Goal: Task Accomplishment & Management: Use online tool/utility

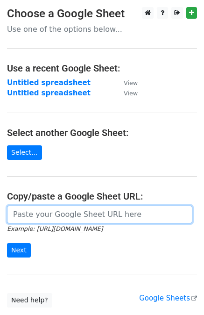
click at [34, 209] on input "url" at bounding box center [100, 215] width 186 height 18
paste input "https://docs.google.com/spreadsheets/d/1xAJtEuZedYTEOf8jop-iH5V-NunEIU8aNSjC5mO…"
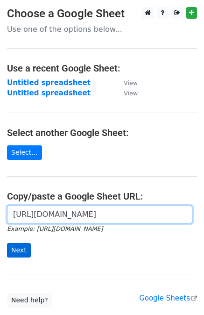
type input "https://docs.google.com/spreadsheets/d/1xAJtEuZedYTEOf8jop-iH5V-NunEIU8aNSjC5mO…"
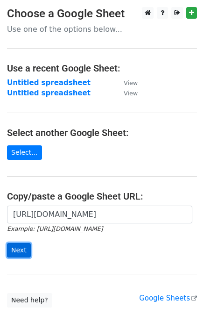
scroll to position [0, 0]
click at [15, 245] on input "Next" at bounding box center [19, 250] width 24 height 14
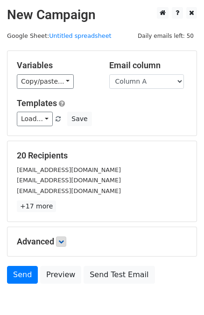
click at [58, 202] on p "+17 more" at bounding box center [102, 207] width 171 height 12
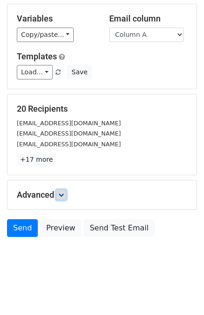
click at [64, 198] on link at bounding box center [61, 195] width 10 height 10
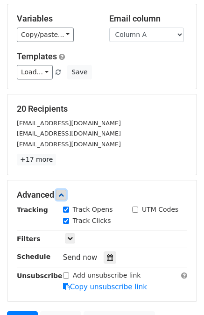
scroll to position [138, 0]
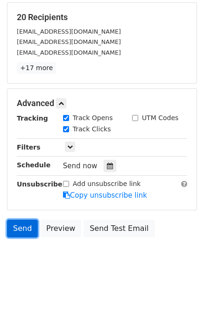
click at [26, 232] on link "Send" at bounding box center [22, 229] width 31 height 18
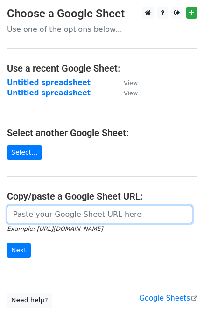
click at [34, 214] on input "url" at bounding box center [100, 215] width 186 height 18
paste input "[URL][DOMAIN_NAME]"
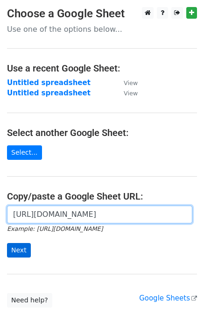
type input "[URL][DOMAIN_NAME]"
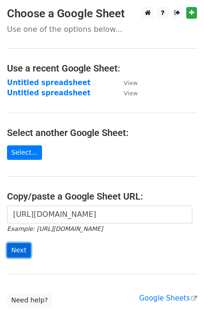
scroll to position [0, 0]
click at [8, 253] on input "Next" at bounding box center [19, 250] width 24 height 14
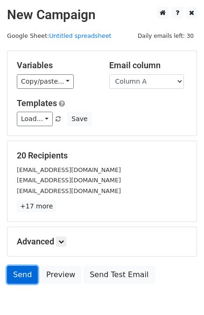
click at [14, 275] on link "Send" at bounding box center [22, 275] width 31 height 18
